Goal: Find contact information: Find contact information

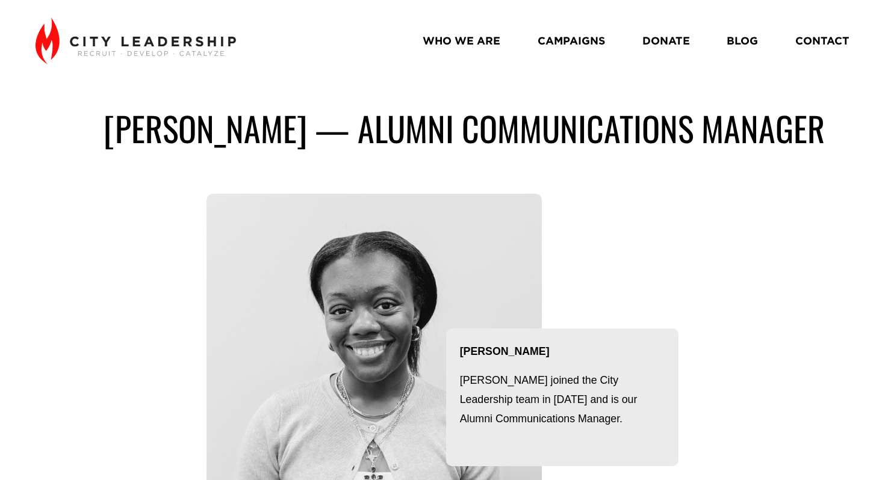
click at [828, 43] on link "CONTACT" at bounding box center [822, 42] width 54 height 22
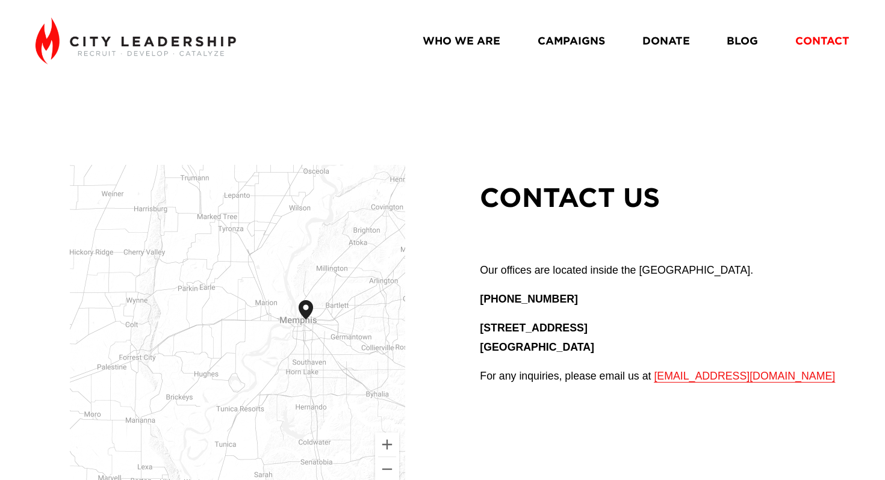
click at [469, 43] on link "WHO WE ARE" at bounding box center [461, 42] width 78 height 22
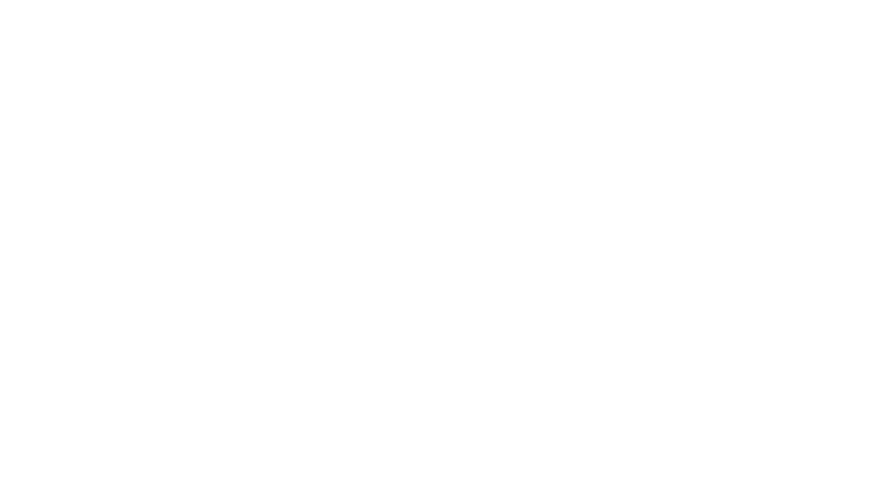
scroll to position [966, 0]
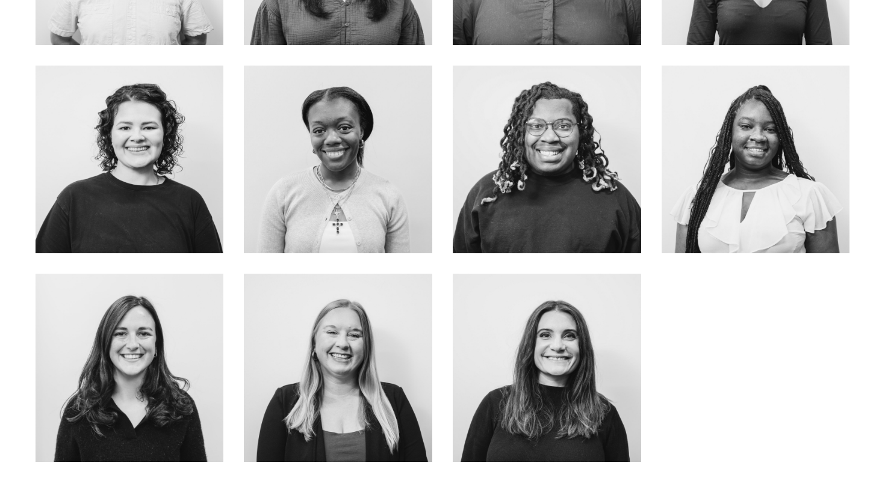
click at [359, 179] on link "about me" at bounding box center [338, 195] width 96 height 32
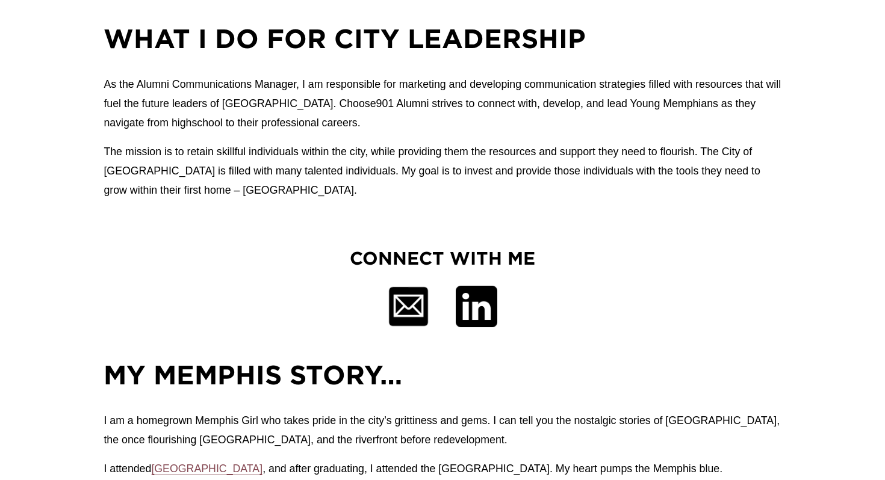
scroll to position [579, 0]
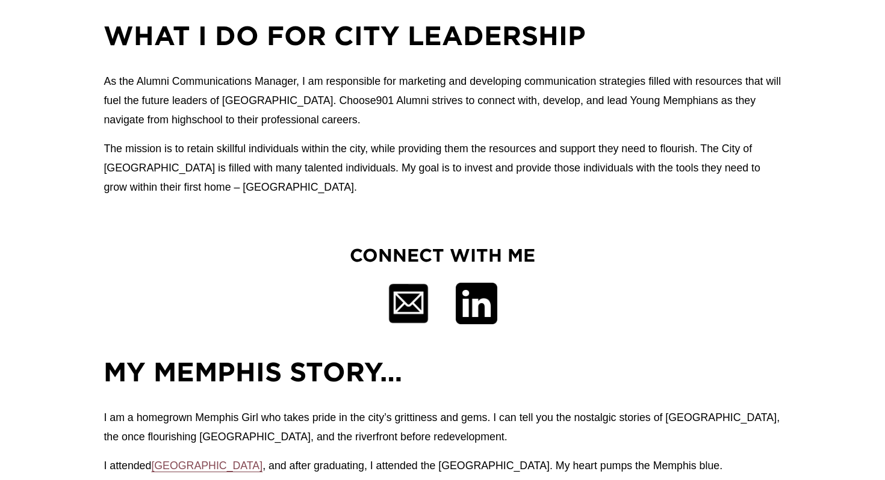
drag, startPoint x: 404, startPoint y: 303, endPoint x: 176, endPoint y: 0, distance: 379.9
click at [0, 0] on article "[PERSON_NAME] — Alumni Communications Manager [PERSON_NAME] [PERSON_NAME] joine…" at bounding box center [442, 248] width 885 height 1655
